Goal: Navigation & Orientation: Find specific page/section

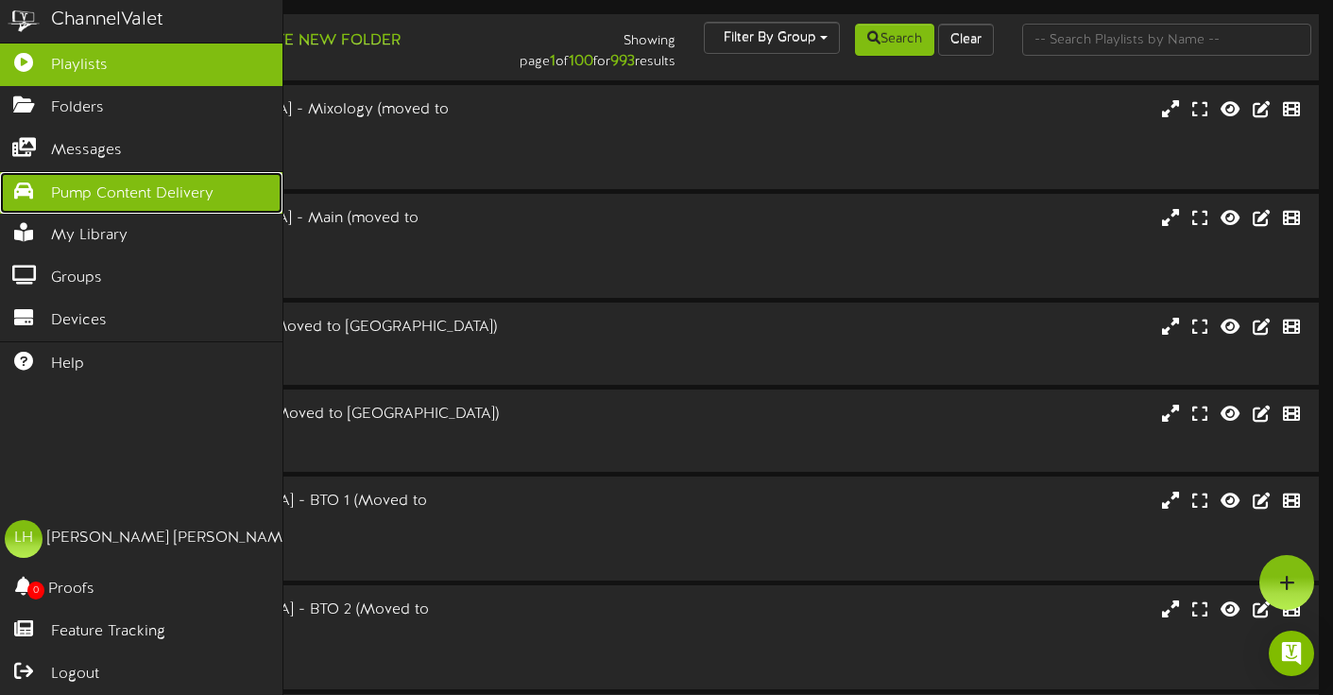
click at [42, 188] on icon at bounding box center [23, 188] width 47 height 14
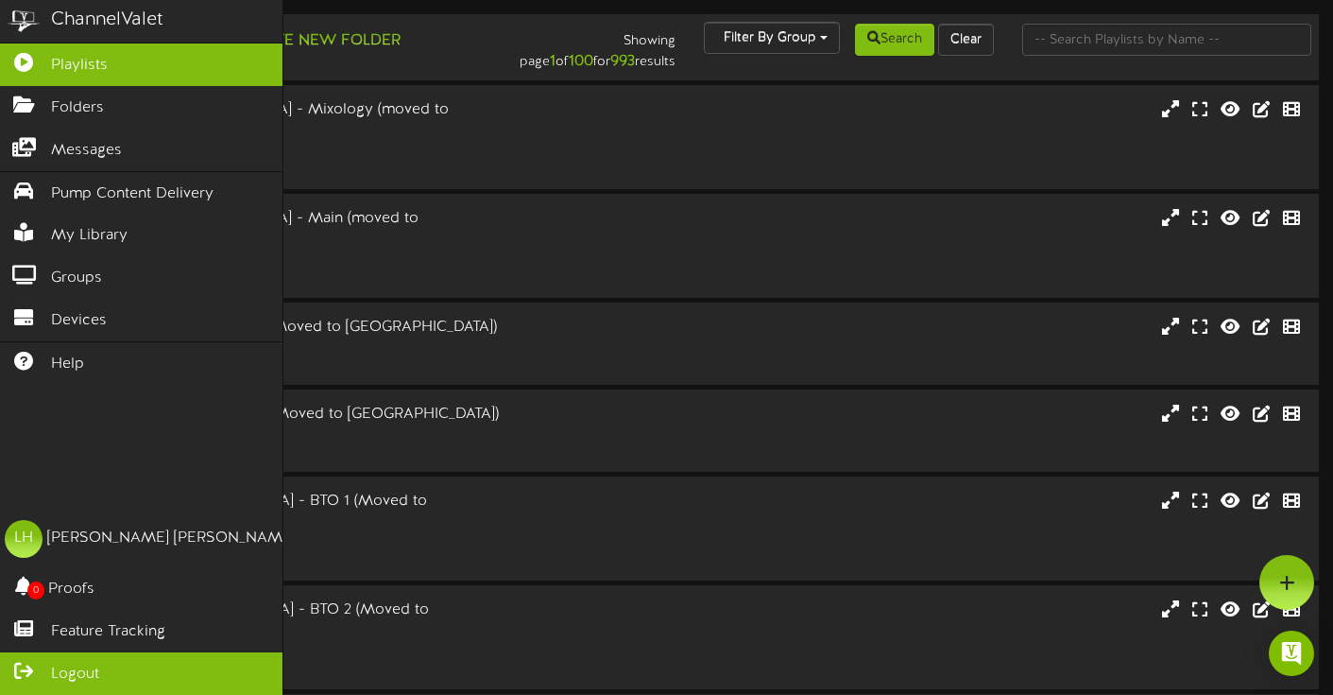
click at [81, 679] on span "Logout" at bounding box center [75, 674] width 48 height 22
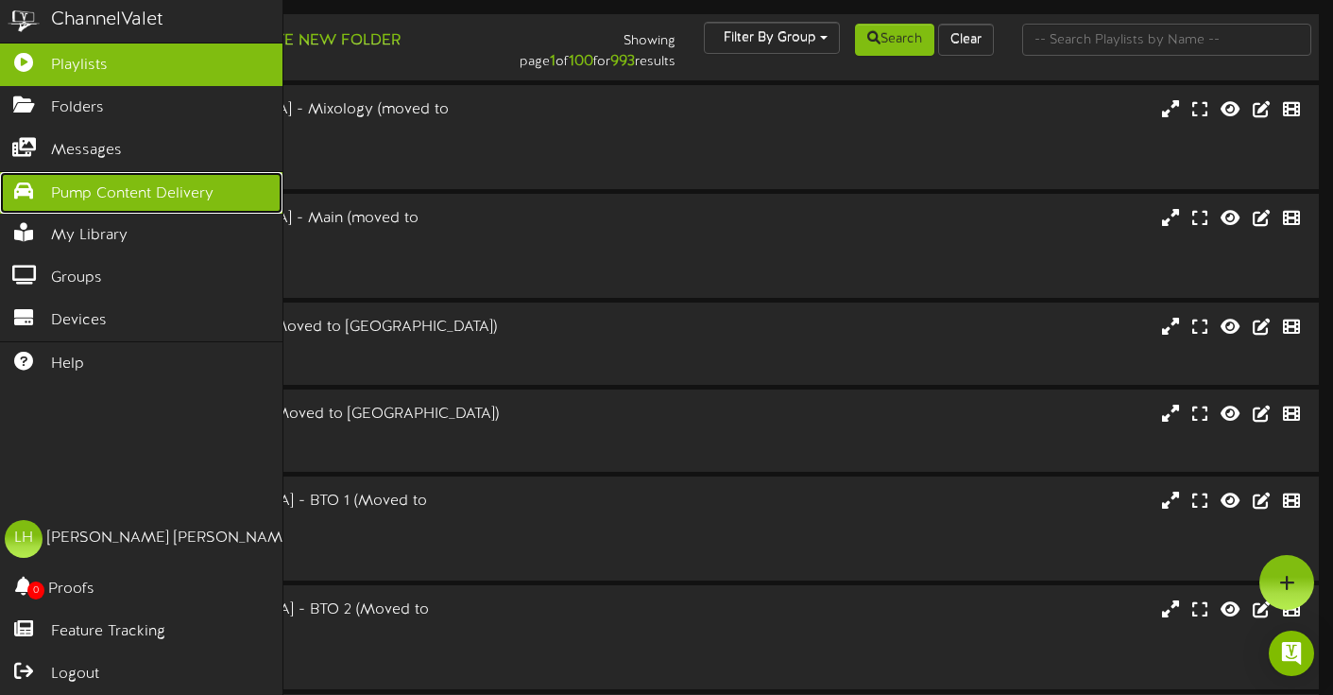
click at [53, 205] on link "Pump Content Delivery" at bounding box center [141, 193] width 283 height 43
click at [40, 185] on icon at bounding box center [23, 188] width 47 height 14
